Goal: Information Seeking & Learning: Check status

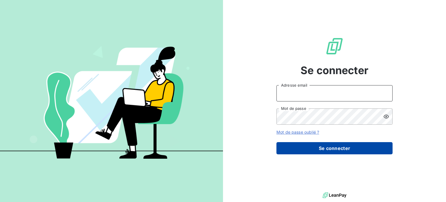
type input "[EMAIL_ADDRESS][DOMAIN_NAME]"
click at [327, 151] on button "Se connecter" at bounding box center [335, 148] width 116 height 12
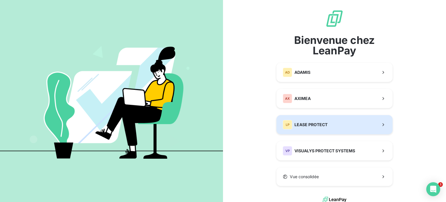
click at [322, 128] on div "LP LEASE PROTECT" at bounding box center [305, 124] width 45 height 9
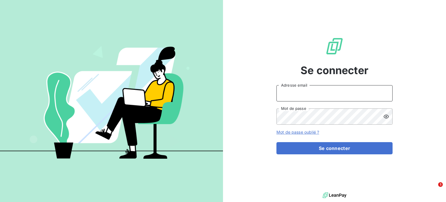
type input "[EMAIL_ADDRESS][DOMAIN_NAME]"
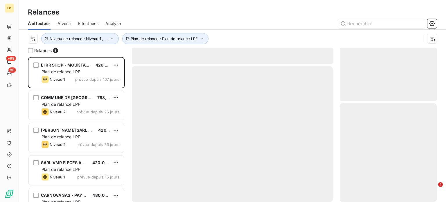
scroll to position [141, 92]
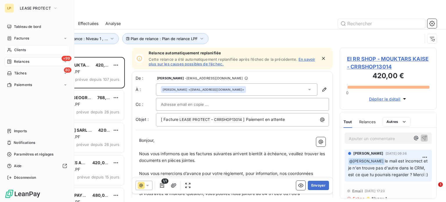
click at [15, 47] on span "Clients" at bounding box center [20, 49] width 12 height 5
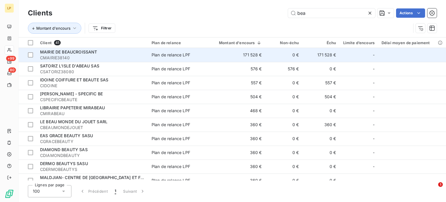
type input "bea"
click at [258, 58] on td "171 528 €" at bounding box center [237, 55] width 57 height 14
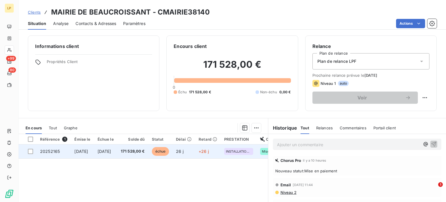
click at [214, 153] on td "+26 j" at bounding box center [208, 151] width 26 height 14
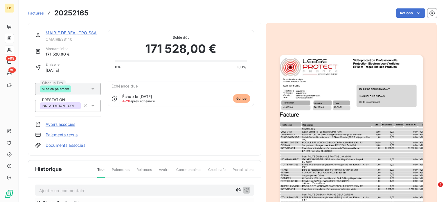
click at [67, 32] on link "MAIRIE DE BEAUCROISSANT" at bounding box center [74, 32] width 57 height 5
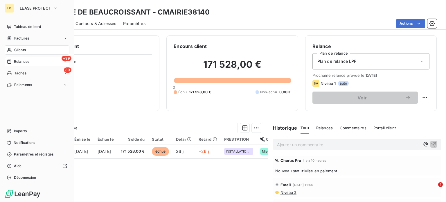
click at [22, 65] on div "+99 Relances" at bounding box center [37, 61] width 65 height 9
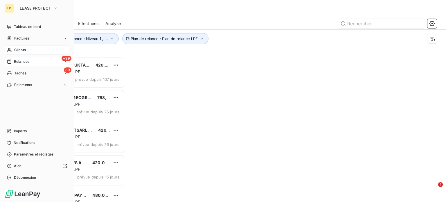
scroll to position [141, 92]
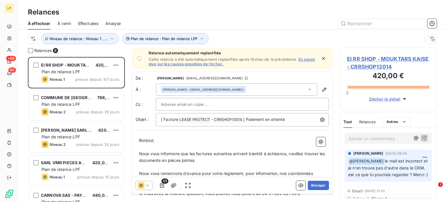
click at [105, 21] on div "À effectuer À venir Effectuées Analyse" at bounding box center [233, 23] width 428 height 12
click at [111, 25] on span "Analyse" at bounding box center [112, 24] width 15 height 6
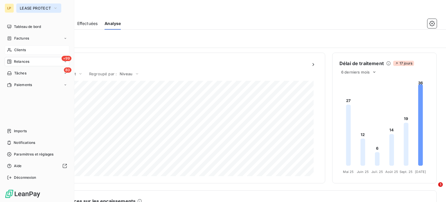
click at [24, 8] on span "LEASE PROTECT" at bounding box center [35, 8] width 31 height 5
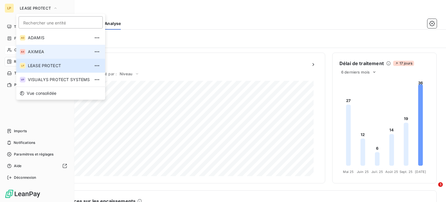
click at [35, 50] on span "AXIMEA" at bounding box center [59, 52] width 62 height 6
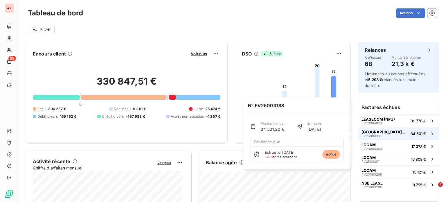
click at [377, 133] on span "[GEOGRAPHIC_DATA] ET [GEOGRAPHIC_DATA]" at bounding box center [385, 132] width 47 height 5
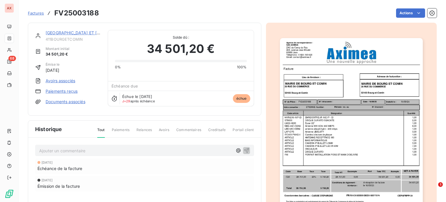
click at [84, 34] on link "[GEOGRAPHIC_DATA] ET [GEOGRAPHIC_DATA]" at bounding box center [92, 32] width 92 height 5
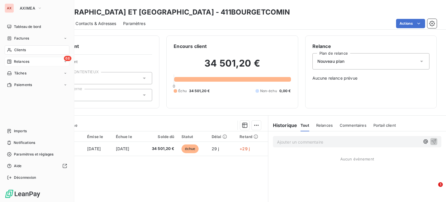
click at [31, 60] on div "68 Relances" at bounding box center [37, 61] width 65 height 9
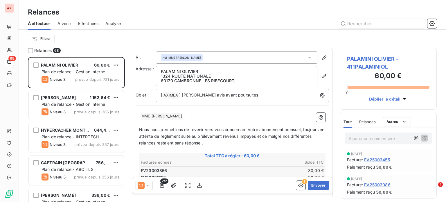
click at [111, 27] on div "Analyse" at bounding box center [112, 23] width 15 height 12
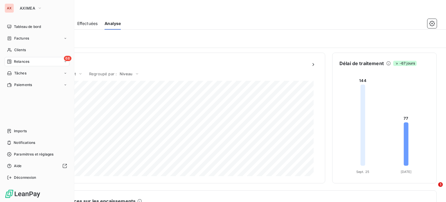
click at [17, 8] on button "AXIMEA" at bounding box center [30, 7] width 29 height 9
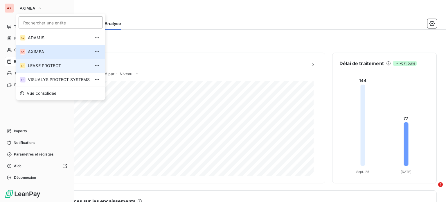
click at [40, 61] on li "LP LEASE PROTECT" at bounding box center [60, 66] width 89 height 14
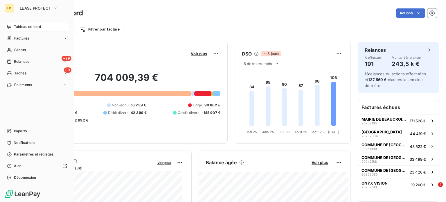
click at [40, 61] on div "+99 Relances" at bounding box center [37, 61] width 65 height 9
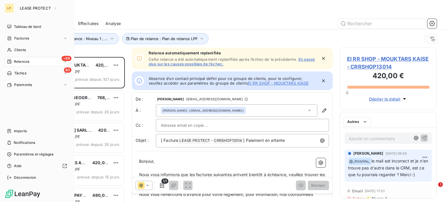
scroll to position [141, 92]
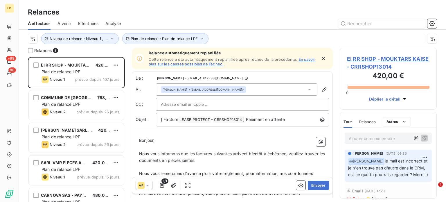
click at [120, 27] on div "Analyse" at bounding box center [112, 23] width 15 height 12
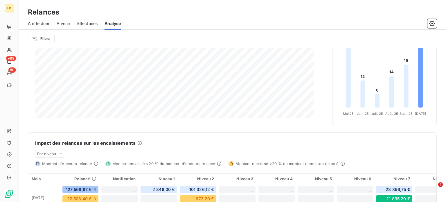
scroll to position [87, 0]
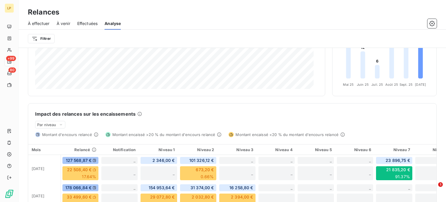
click at [381, 122] on div "Impact des relances sur les encaissements Par niveau Montant d'encours relancé …" at bounding box center [232, 120] width 409 height 34
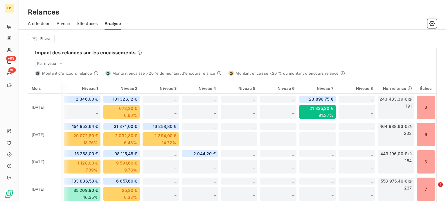
scroll to position [140, 0]
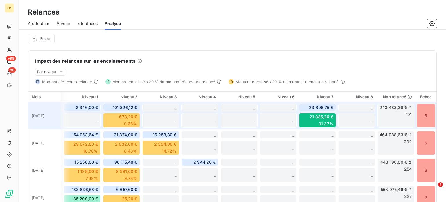
click at [386, 119] on div "243 483,39 € 191" at bounding box center [396, 116] width 37 height 24
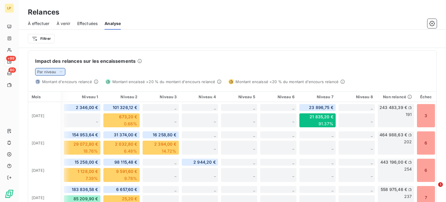
click at [55, 70] on span "Par niveau" at bounding box center [46, 71] width 19 height 5
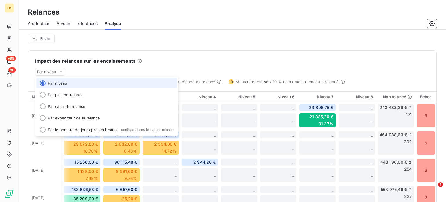
click at [148, 55] on div "Impact des relances sur les encaissements Par niveau Par niveau Par plan de rel…" at bounding box center [232, 68] width 409 height 34
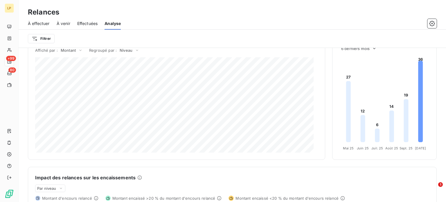
scroll to position [0, 0]
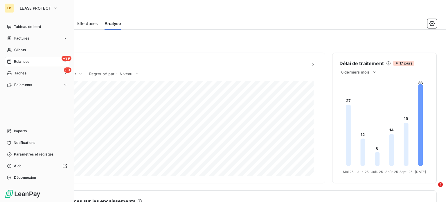
drag, startPoint x: 21, startPoint y: 47, endPoint x: 36, endPoint y: 44, distance: 15.8
click at [22, 47] on div "Clients" at bounding box center [37, 49] width 65 height 9
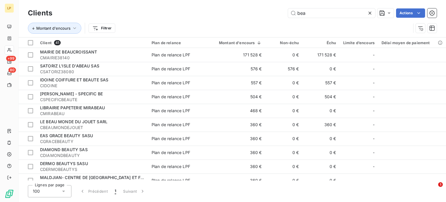
drag, startPoint x: 326, startPoint y: 13, endPoint x: 260, endPoint y: 17, distance: 65.8
click at [260, 17] on div "bea Actions" at bounding box center [248, 12] width 378 height 9
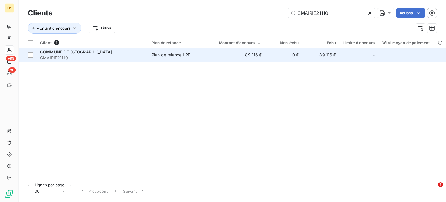
type input "CMAIRIE21110"
click at [245, 61] on td "89 116 €" at bounding box center [237, 55] width 57 height 14
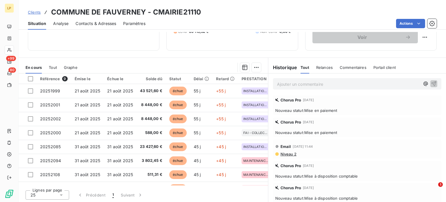
scroll to position [61, 0]
click at [53, 68] on span "Tout" at bounding box center [53, 67] width 8 height 5
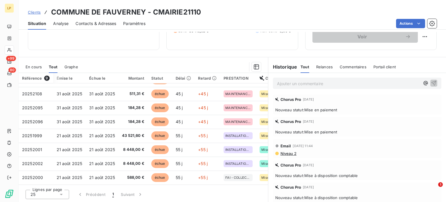
scroll to position [26, 27]
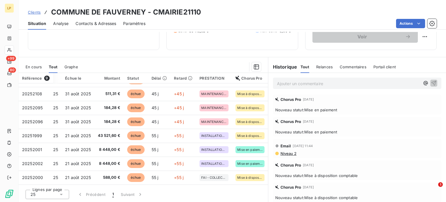
click at [41, 66] on span "En cours" at bounding box center [34, 67] width 16 height 5
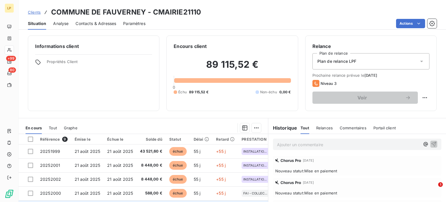
scroll to position [0, 0]
